Goal: Information Seeking & Learning: Understand process/instructions

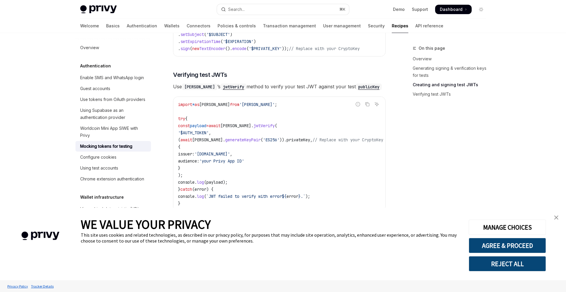
scroll to position [509, 0]
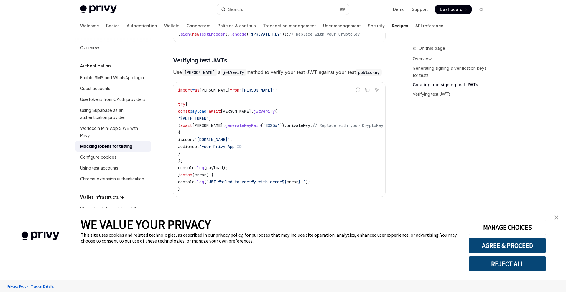
type textarea "*"
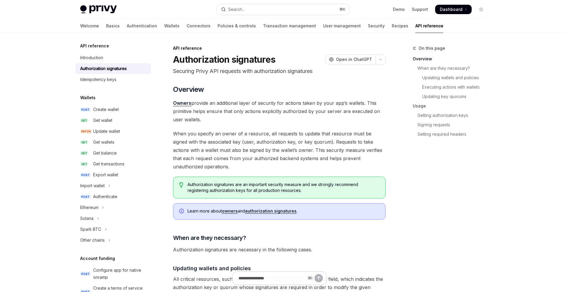
type textarea "*"
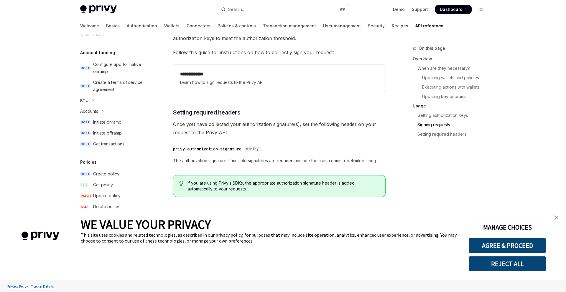
scroll to position [337, 0]
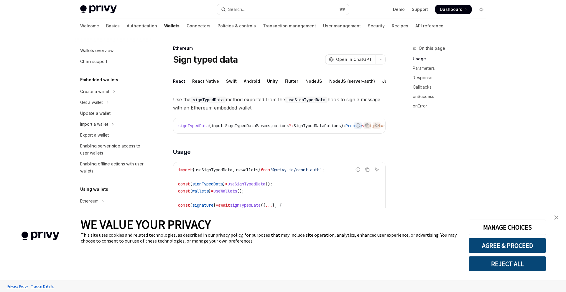
click at [227, 80] on div "Swift" at bounding box center [231, 81] width 11 height 14
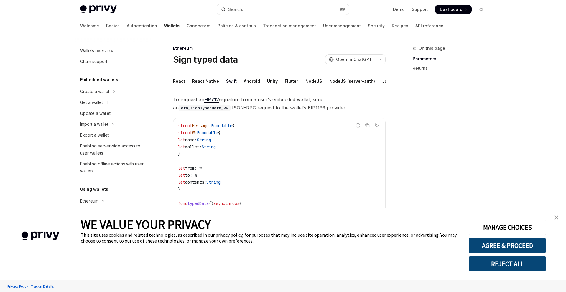
click at [309, 82] on div "NodeJS" at bounding box center [313, 81] width 17 height 14
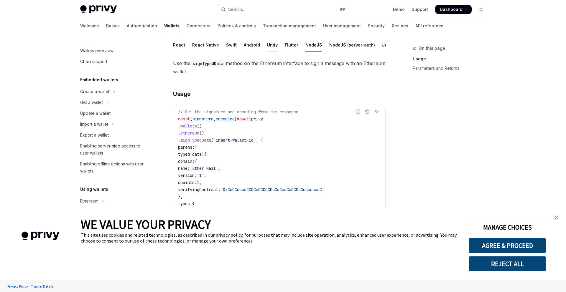
scroll to position [34, 0]
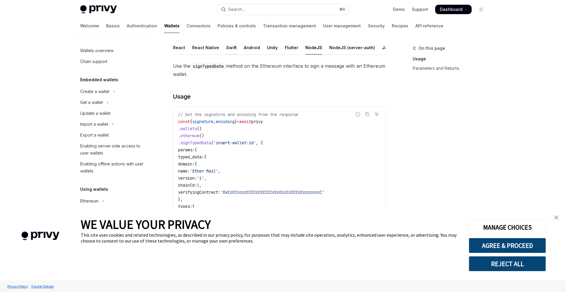
click at [228, 47] on div "Swift" at bounding box center [231, 48] width 11 height 14
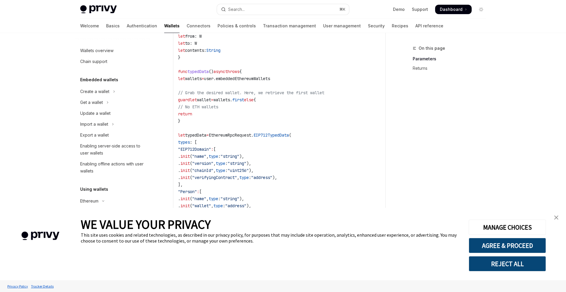
scroll to position [131, 0]
click at [251, 136] on span "EthereumRpcRequest." at bounding box center [231, 136] width 45 height 5
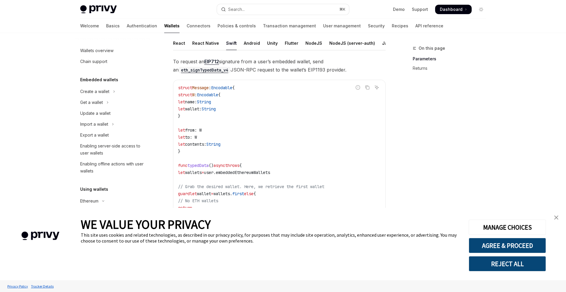
scroll to position [25, 0]
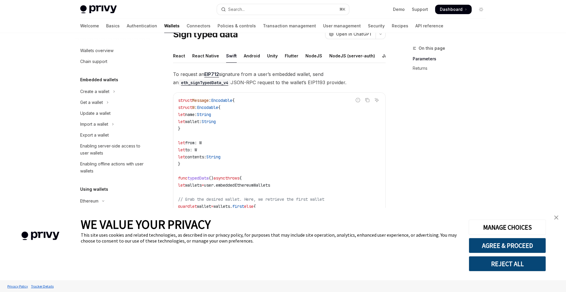
click at [230, 73] on span "To request an EIP712 signature from a user’s embedded wallet, send an eth_signT…" at bounding box center [279, 78] width 213 height 17
click at [215, 82] on code "eth_signTypedData_v4" at bounding box center [205, 83] width 52 height 6
type textarea "*"
